Goal: Task Accomplishment & Management: Complete application form

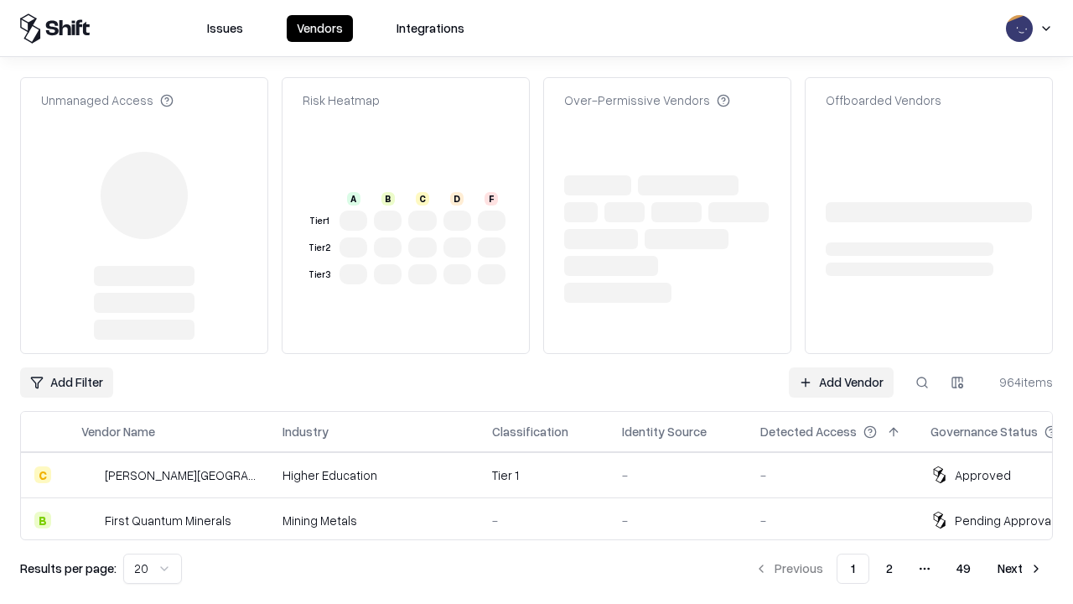
click at [841, 367] on link "Add Vendor" at bounding box center [841, 382] width 105 height 30
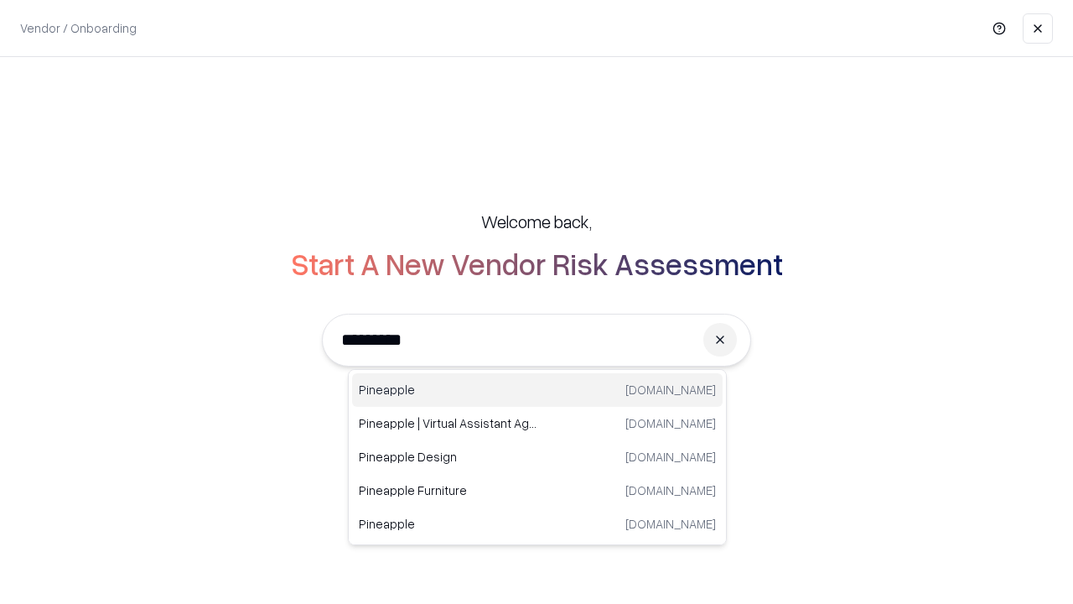
click at [538, 390] on div "Pineapple [DOMAIN_NAME]" at bounding box center [537, 390] width 371 height 34
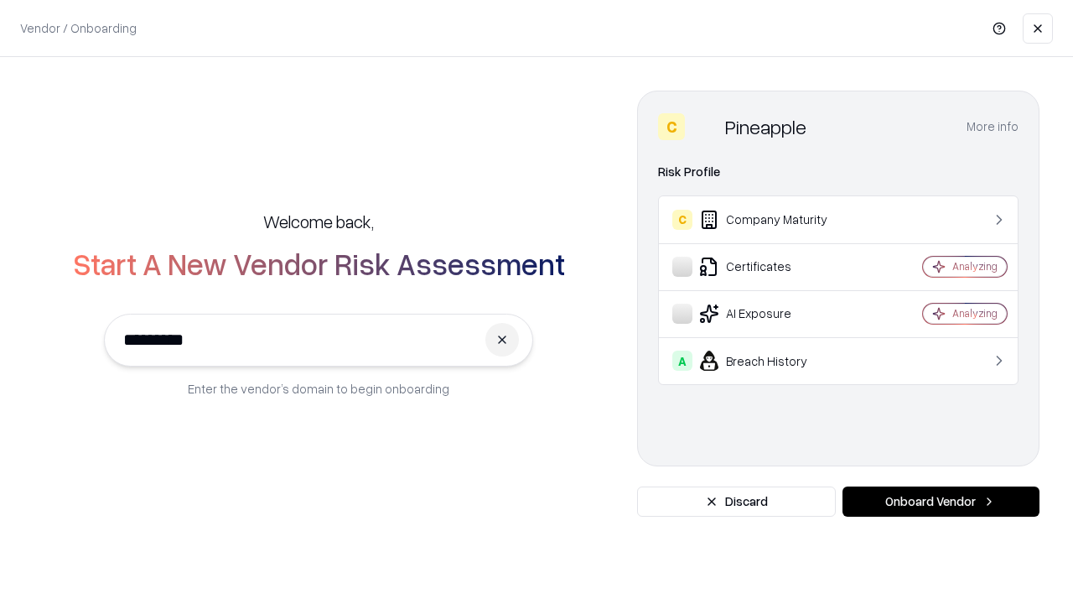
type input "*********"
click at [941, 501] on button "Onboard Vendor" at bounding box center [941, 501] width 197 height 30
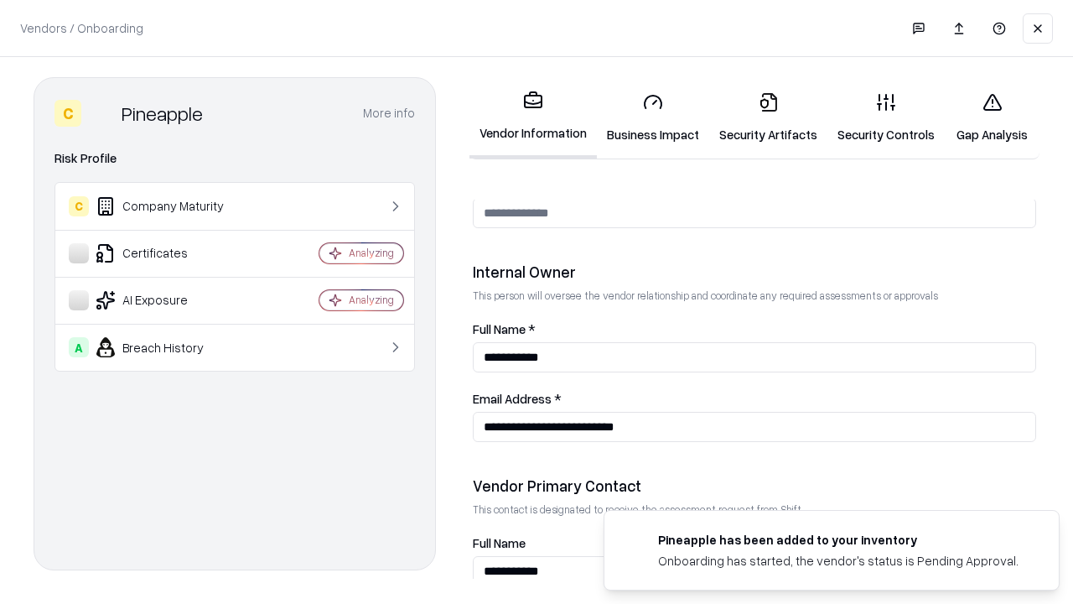
scroll to position [869, 0]
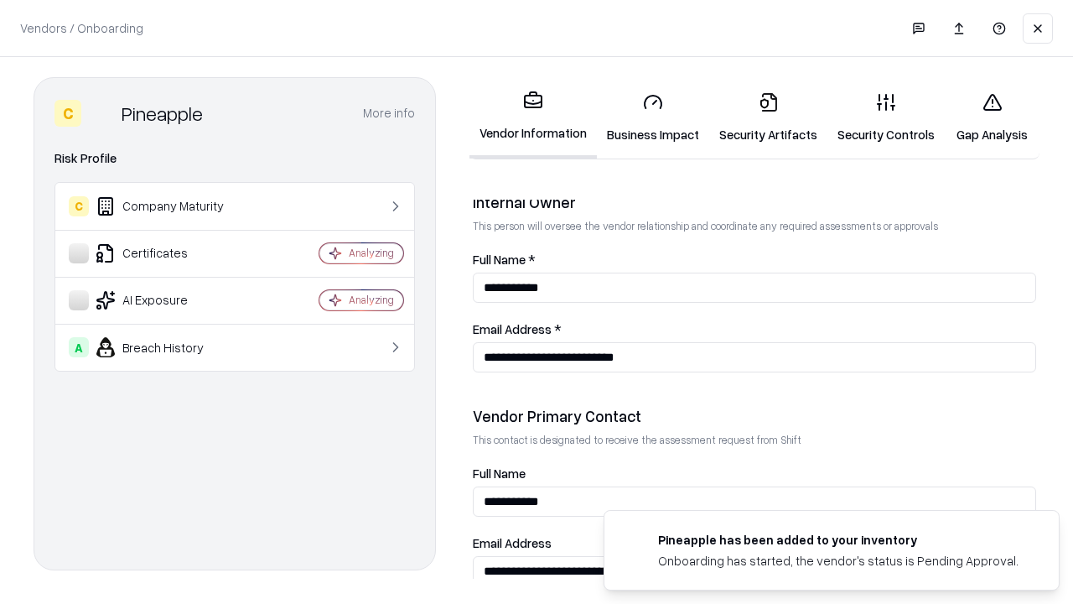
click at [653, 117] on link "Business Impact" at bounding box center [653, 118] width 112 height 78
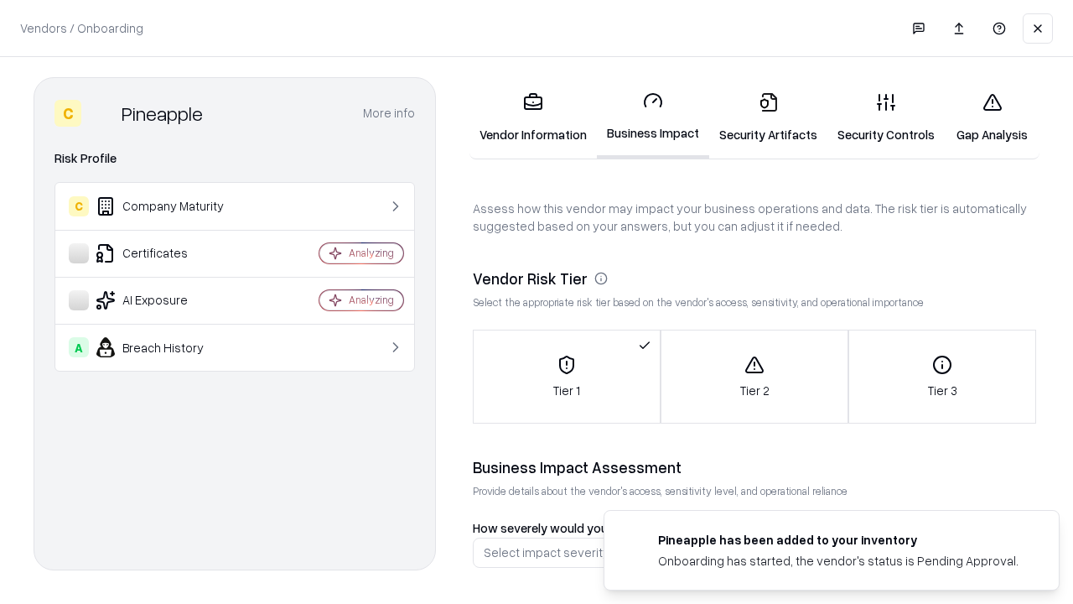
click at [768, 117] on link "Security Artifacts" at bounding box center [768, 118] width 118 height 78
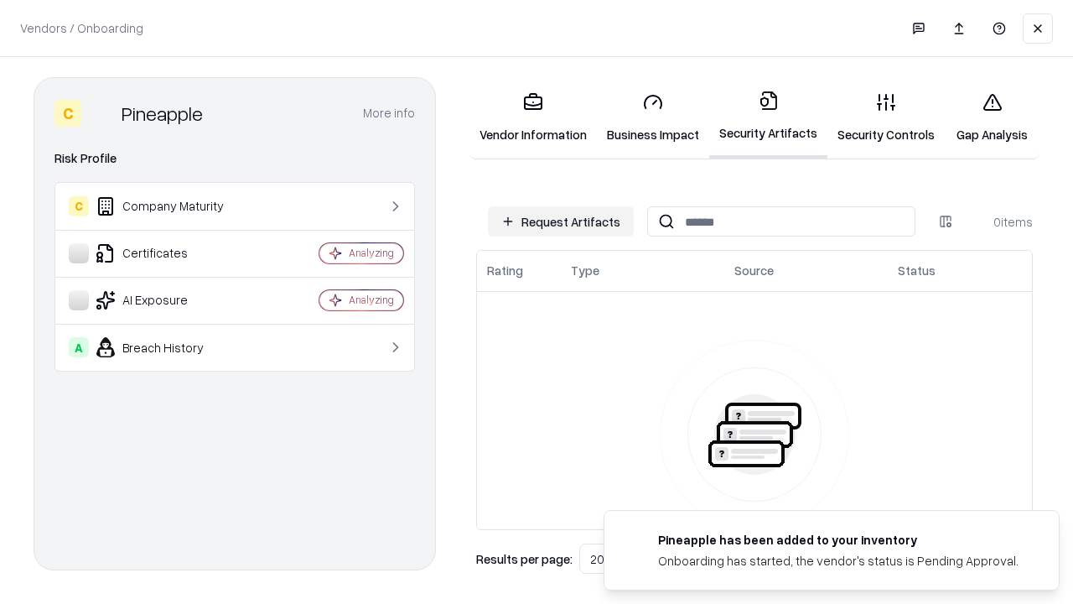
click at [561, 221] on button "Request Artifacts" at bounding box center [561, 221] width 146 height 30
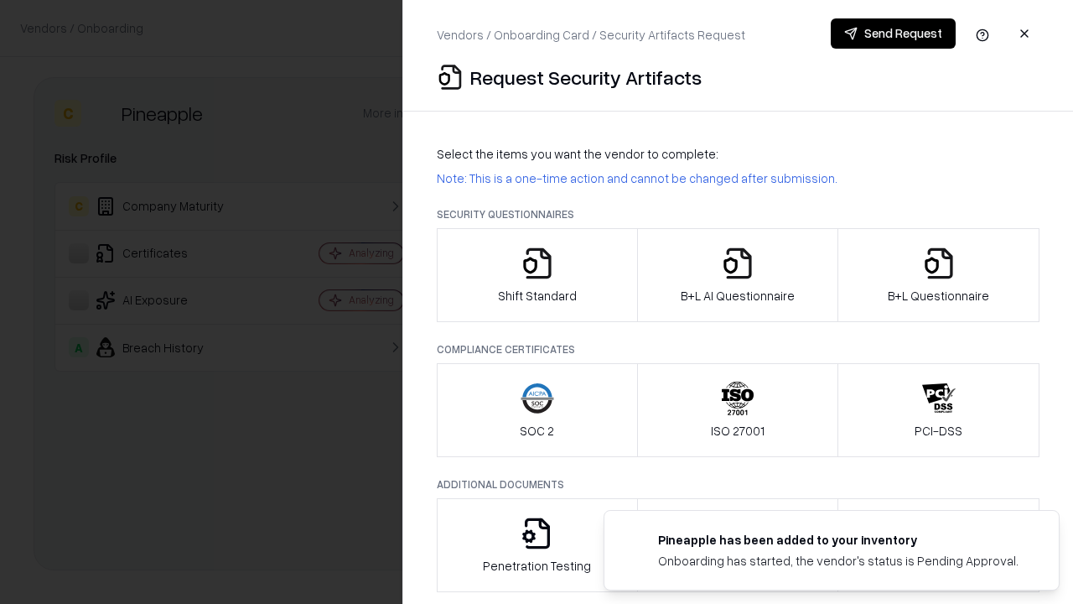
click at [537, 275] on icon "button" at bounding box center [538, 264] width 34 height 34
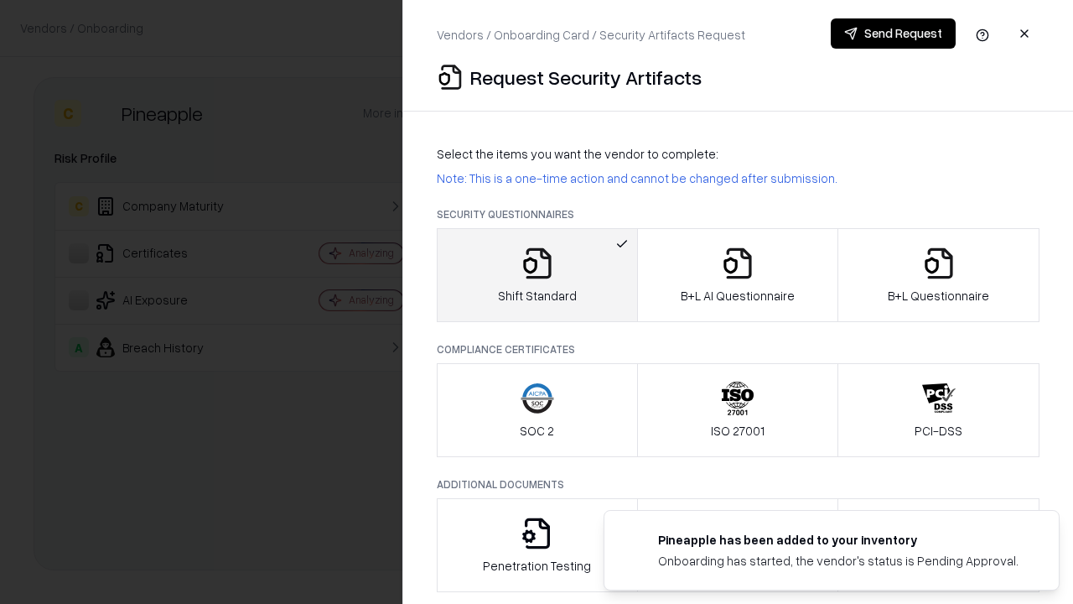
click at [893, 34] on button "Send Request" at bounding box center [893, 33] width 125 height 30
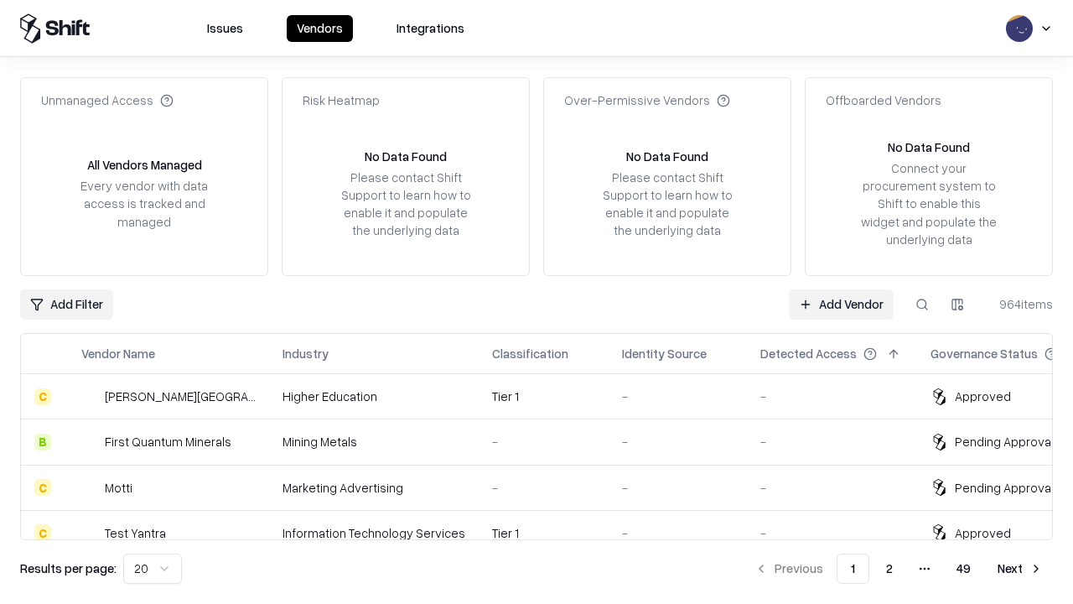
click at [841, 304] on link "Add Vendor" at bounding box center [841, 304] width 105 height 30
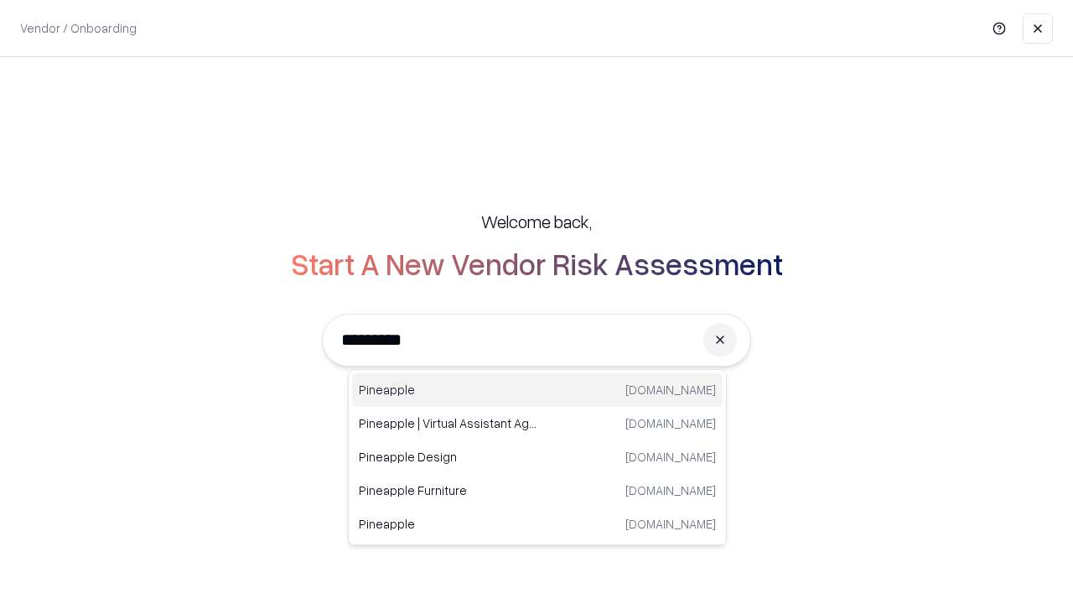
click at [538, 390] on div "Pineapple [DOMAIN_NAME]" at bounding box center [537, 390] width 371 height 34
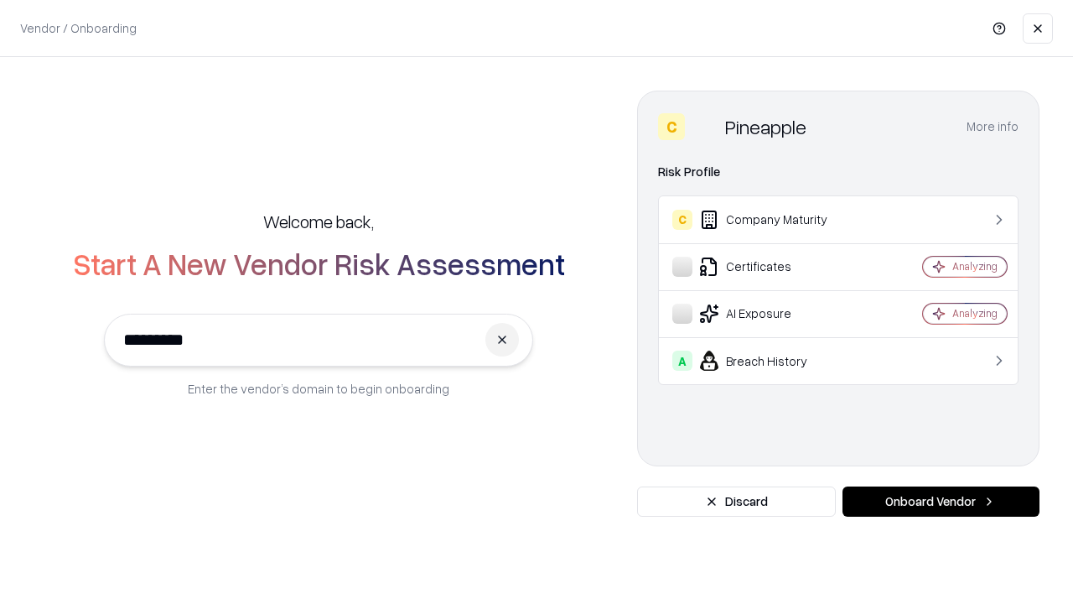
type input "*********"
click at [941, 501] on button "Onboard Vendor" at bounding box center [941, 501] width 197 height 30
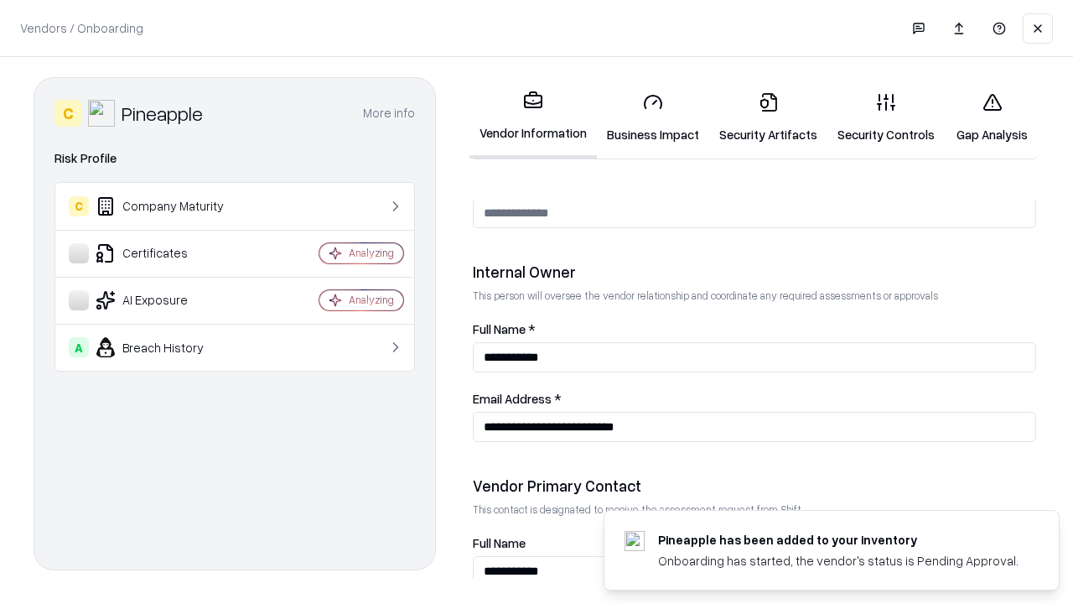
scroll to position [869, 0]
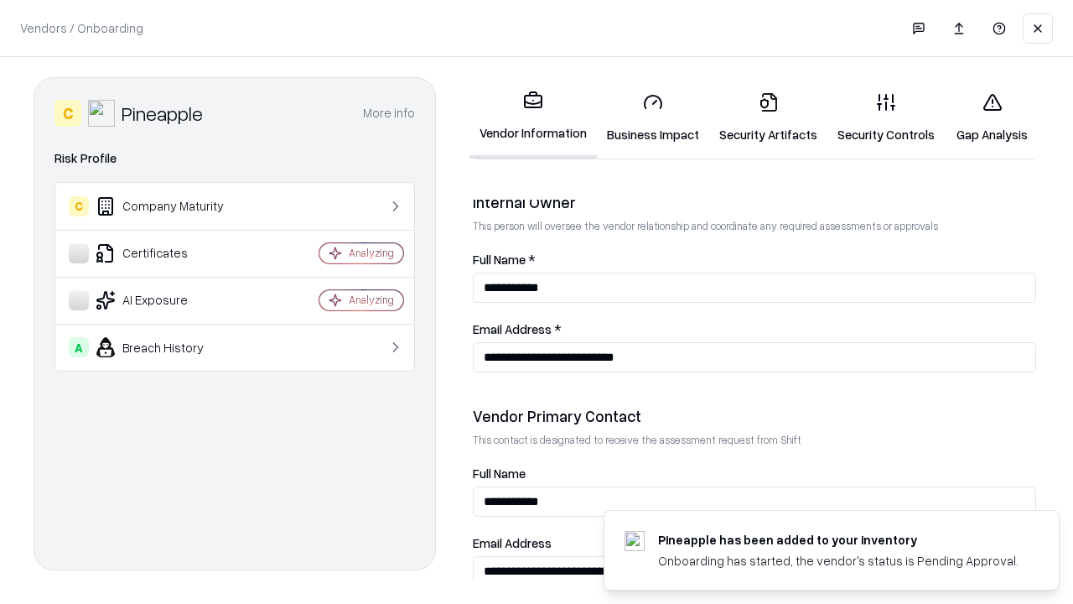
click at [992, 117] on link "Gap Analysis" at bounding box center [992, 118] width 95 height 78
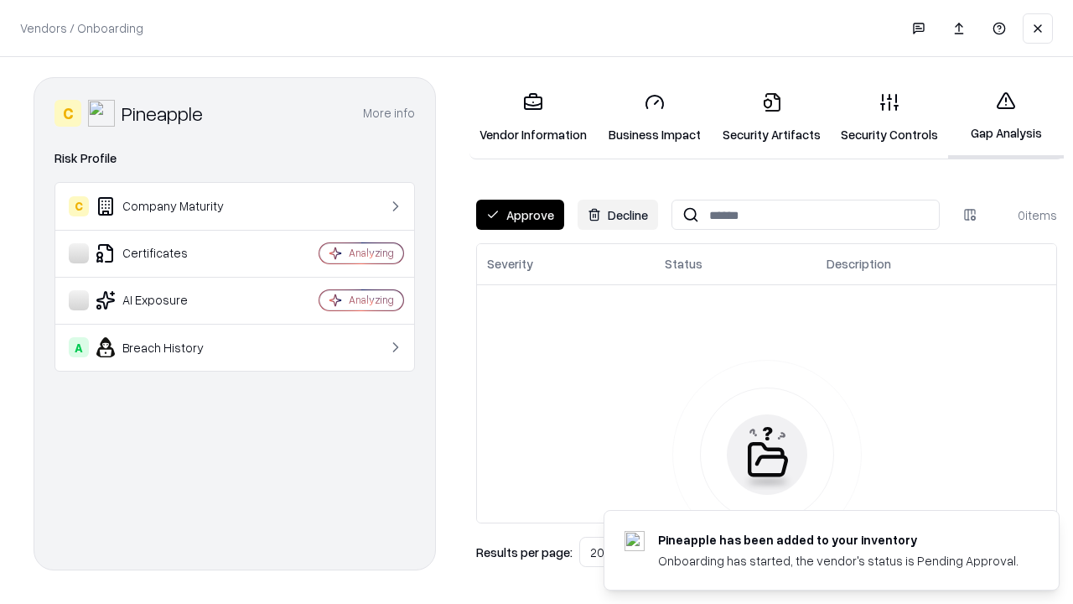
click at [520, 215] on button "Approve" at bounding box center [520, 215] width 88 height 30
